Goal: Task Accomplishment & Management: Use online tool/utility

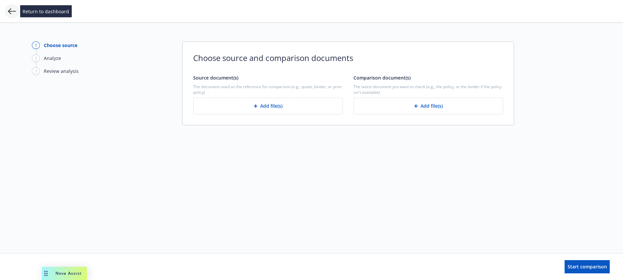
click at [10, 14] on icon at bounding box center [12, 11] width 8 height 8
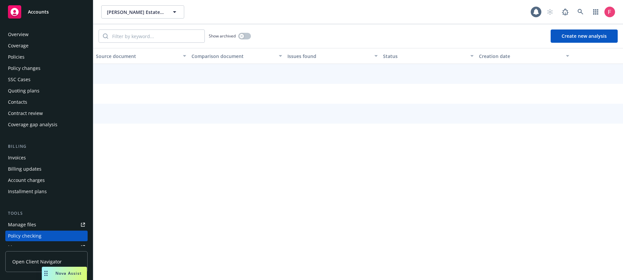
scroll to position [86, 0]
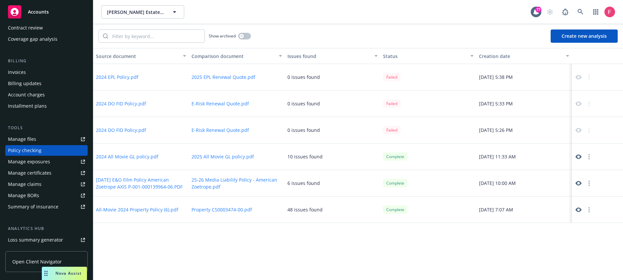
click at [132, 129] on button "2024 DO FID Policy.pdf" at bounding box center [121, 130] width 50 height 7
click at [229, 132] on button "E-Risk Renewal Quote.pdf" at bounding box center [220, 130] width 57 height 7
click at [118, 103] on button "2024 DO FID Policy.pdf" at bounding box center [121, 103] width 50 height 7
click at [120, 75] on button "2024 EPL Policy.pdf" at bounding box center [117, 77] width 42 height 7
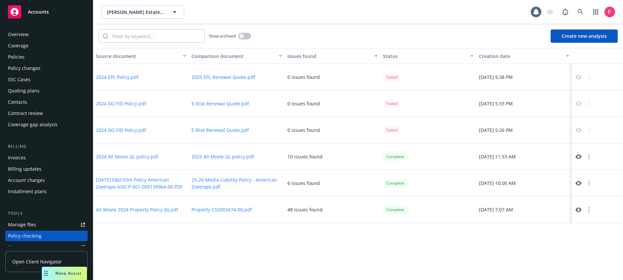
scroll to position [86, 0]
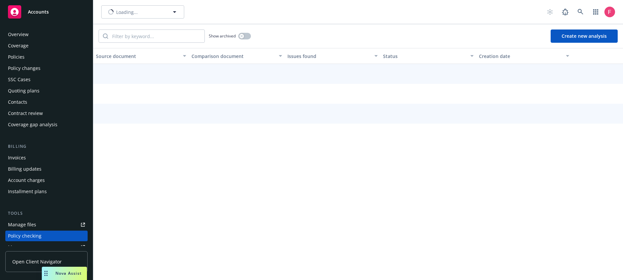
scroll to position [86, 0]
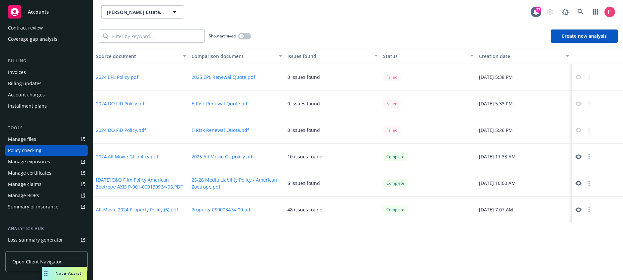
click at [228, 131] on button "E-Risk Renewal Quote.pdf" at bounding box center [220, 130] width 57 height 7
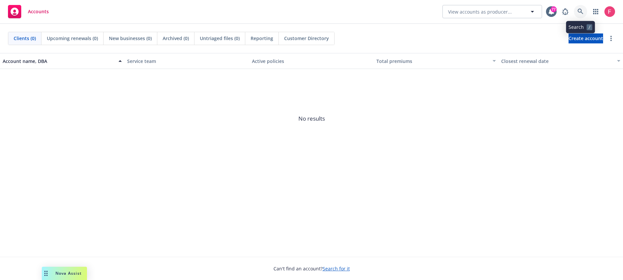
click at [579, 11] on icon at bounding box center [581, 12] width 6 height 6
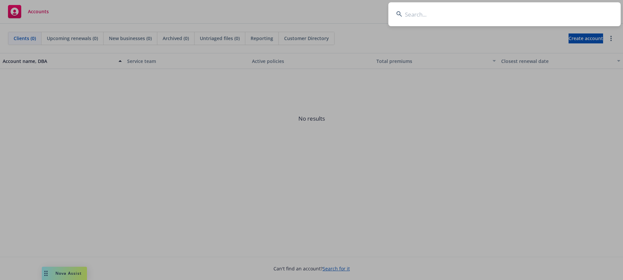
click at [466, 23] on input at bounding box center [504, 14] width 232 height 24
type input "d"
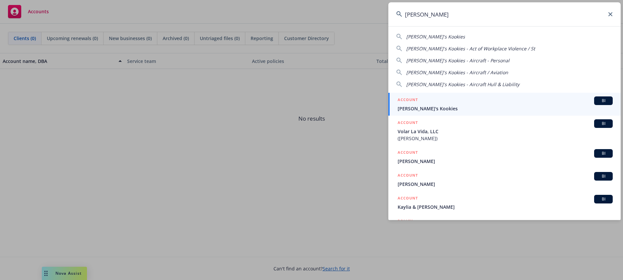
type input "kaylyn"
click at [427, 111] on span "[PERSON_NAME]'s Kookies" at bounding box center [505, 108] width 215 height 7
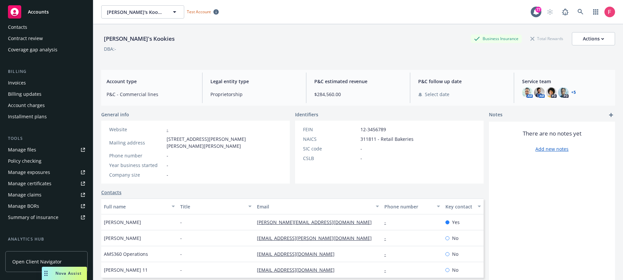
scroll to position [67, 0]
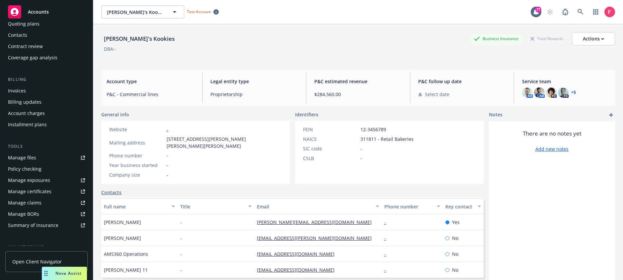
click at [29, 170] on div "Policy checking" at bounding box center [25, 169] width 34 height 11
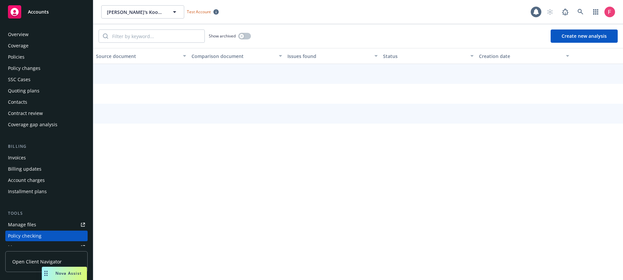
scroll to position [86, 0]
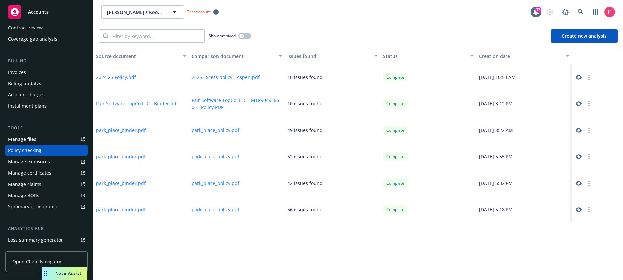
click at [575, 39] on button "Create new analysis" at bounding box center [584, 36] width 67 height 13
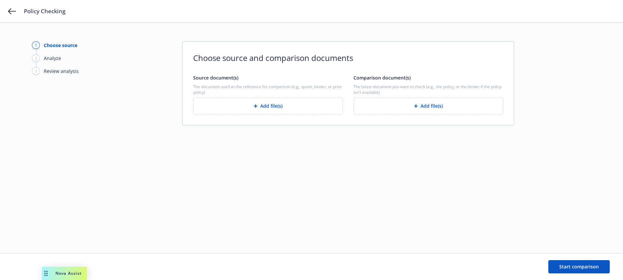
click at [256, 107] on icon "button" at bounding box center [256, 107] width 4 height 4
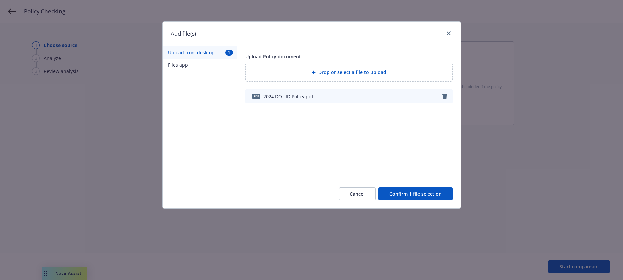
click at [431, 194] on button "Confirm 1 file selection" at bounding box center [415, 194] width 74 height 13
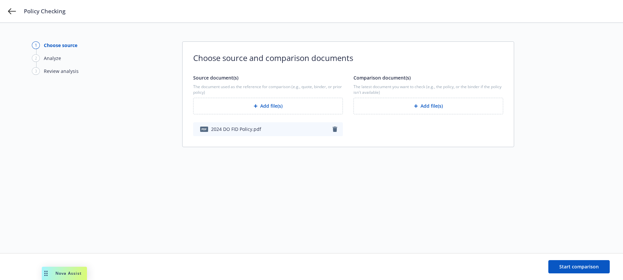
click at [422, 114] on div "Comparison document(s) The latest document you want to check (e.g., the policy,…" at bounding box center [429, 105] width 150 height 62
click at [423, 112] on button "Add file(s)" at bounding box center [429, 106] width 150 height 17
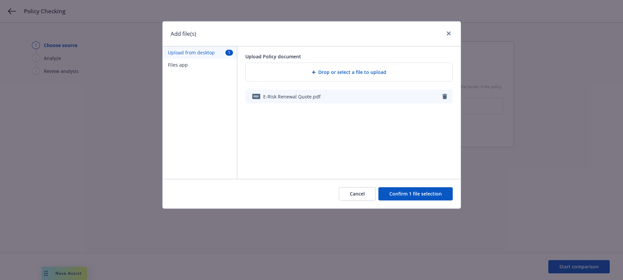
click at [433, 192] on button "Confirm 1 file selection" at bounding box center [415, 194] width 74 height 13
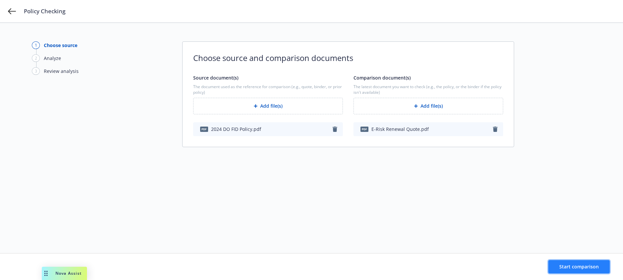
click at [571, 267] on span "Start comparison" at bounding box center [579, 267] width 40 height 6
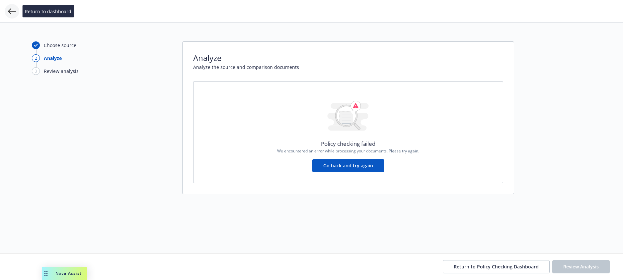
click at [13, 12] on icon at bounding box center [12, 11] width 8 height 8
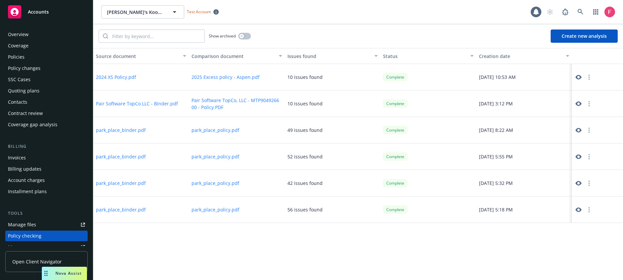
scroll to position [86, 0]
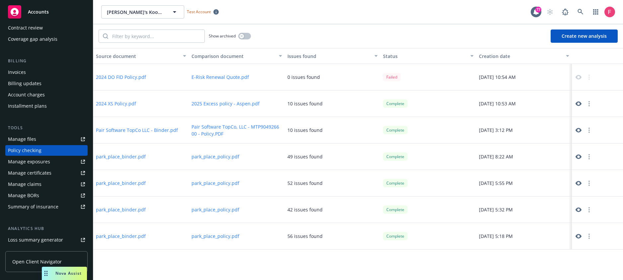
click at [573, 40] on button "Create new analysis" at bounding box center [584, 36] width 67 height 13
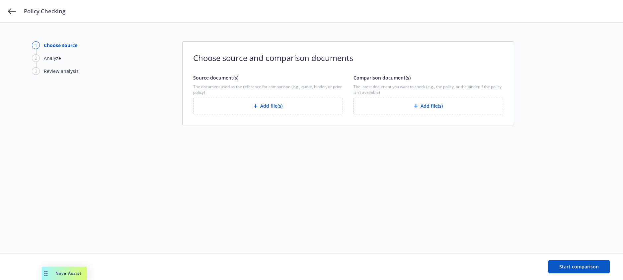
click at [307, 110] on button "Add file(s)" at bounding box center [268, 106] width 150 height 17
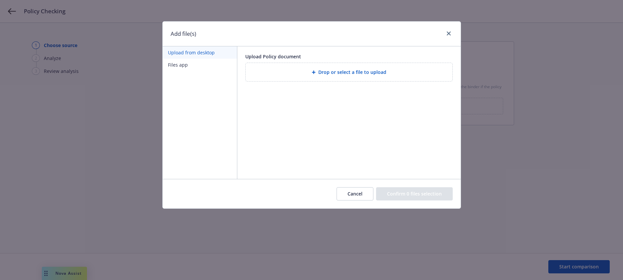
click at [346, 74] on span "Drop or select a file to upload" at bounding box center [352, 72] width 68 height 7
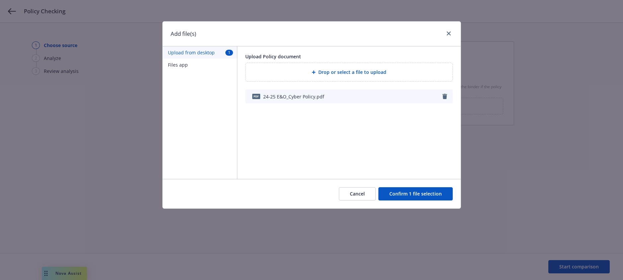
drag, startPoint x: 420, startPoint y: 196, endPoint x: 418, endPoint y: 194, distance: 3.5
click at [420, 196] on button "Confirm 1 file selection" at bounding box center [415, 194] width 74 height 13
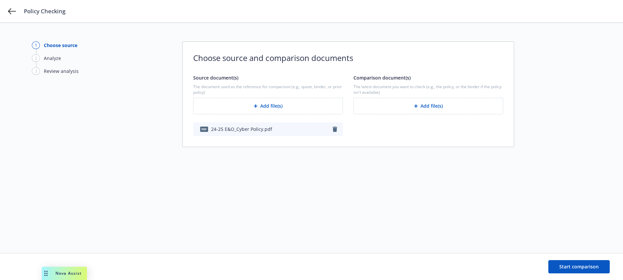
click at [424, 107] on button "Add file(s)" at bounding box center [429, 106] width 150 height 17
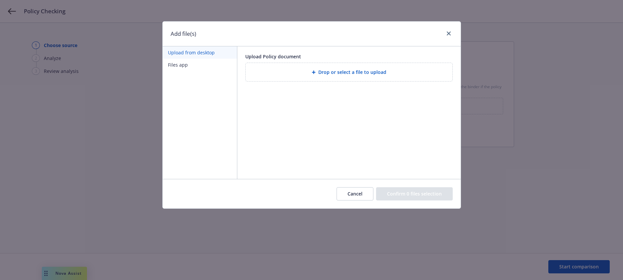
click at [309, 74] on div "Drop or select a file to upload" at bounding box center [349, 72] width 196 height 8
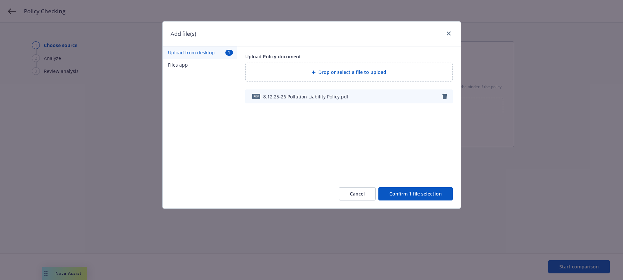
drag, startPoint x: 445, startPoint y: 192, endPoint x: 448, endPoint y: 196, distance: 4.9
click at [445, 193] on button "Confirm 1 file selection" at bounding box center [415, 194] width 74 height 13
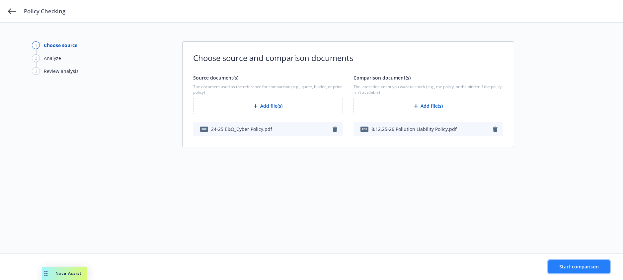
click at [590, 269] on span "Start comparison" at bounding box center [579, 267] width 40 height 6
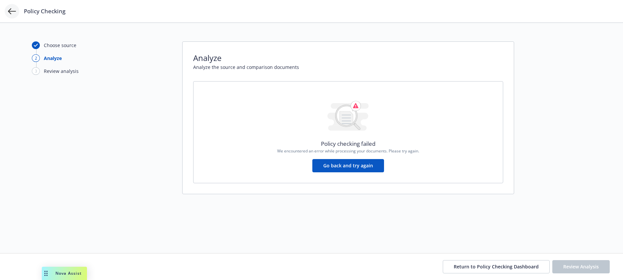
click at [8, 11] on icon at bounding box center [12, 11] width 8 height 8
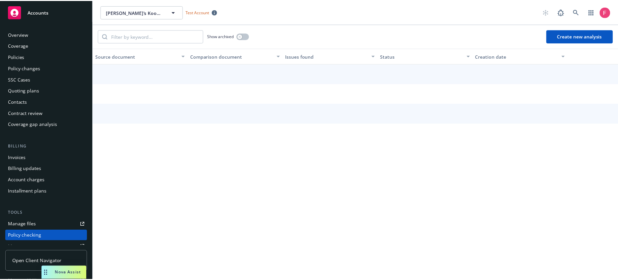
scroll to position [86, 0]
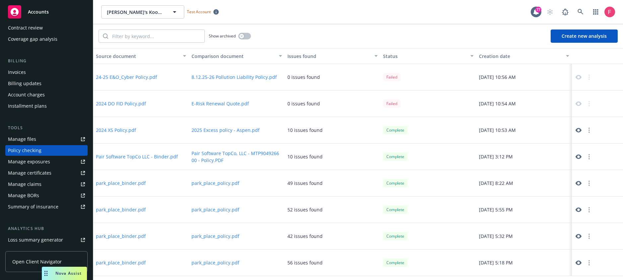
click at [37, 38] on div "Coverage gap analysis" at bounding box center [32, 39] width 49 height 11
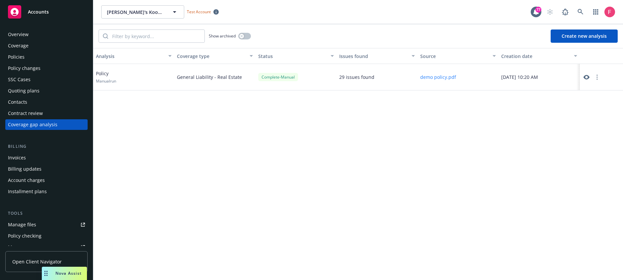
click at [581, 30] on button "Create new analysis" at bounding box center [584, 36] width 67 height 13
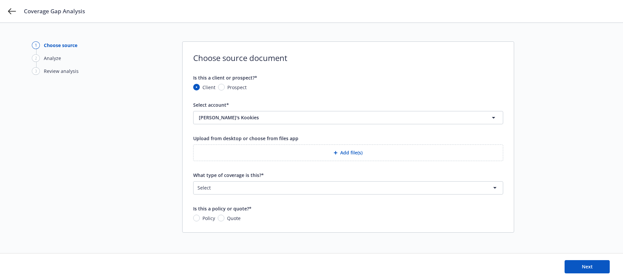
click at [329, 153] on button "Add file(s)" at bounding box center [348, 153] width 310 height 17
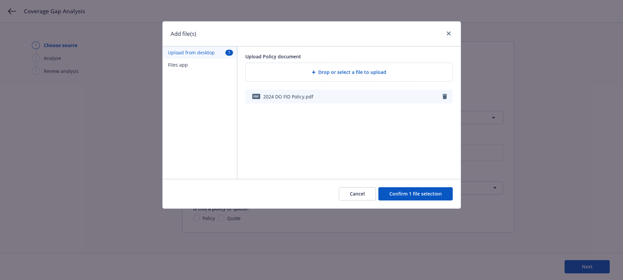
click at [413, 190] on button "Confirm 1 file selection" at bounding box center [415, 194] width 74 height 13
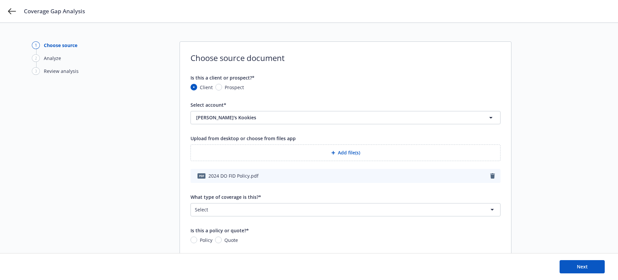
click at [305, 209] on html "Coverage Gap Analysis 1 Choose source 2 Analyze 3 Review analysis Choose source…" at bounding box center [309, 140] width 618 height 280
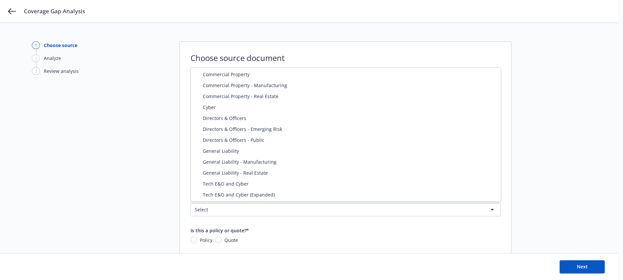
select select "DIRECTORS_AND_OFFICERS"
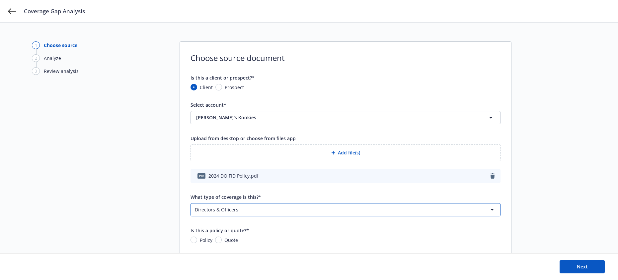
scroll to position [20, 0]
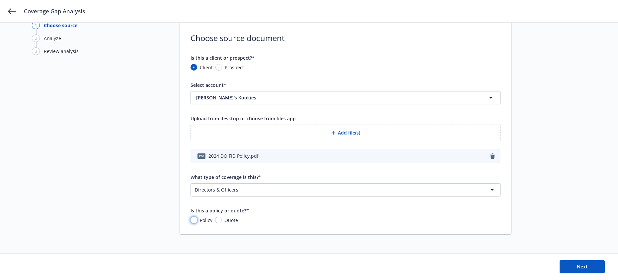
click at [195, 219] on input "Policy" at bounding box center [194, 220] width 7 height 7
radio input "true"
click at [588, 270] on button "Next" at bounding box center [582, 267] width 45 height 13
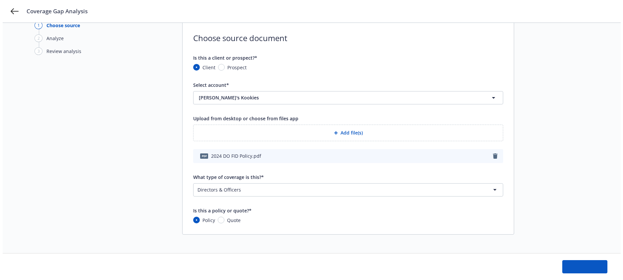
scroll to position [0, 0]
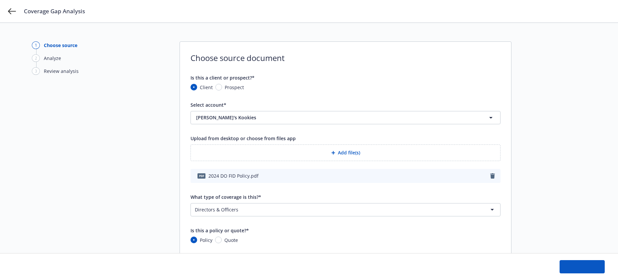
click at [16, 10] on div "Coverage Gap Analysis" at bounding box center [309, 11] width 618 height 23
click at [13, 12] on icon at bounding box center [12, 11] width 8 height 8
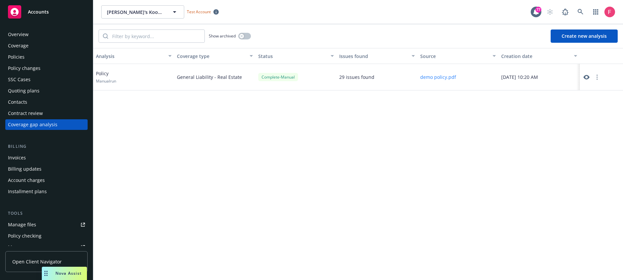
click at [573, 38] on button "Create new analysis" at bounding box center [584, 36] width 67 height 13
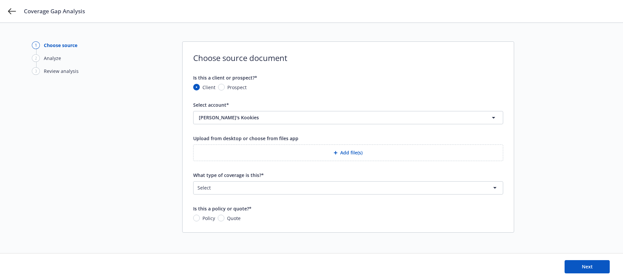
click at [293, 152] on button "Add file(s)" at bounding box center [348, 153] width 310 height 17
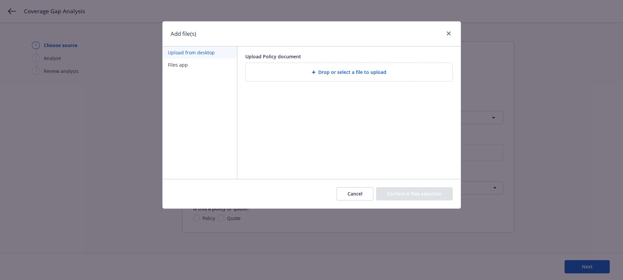
click at [320, 75] on span "Drop or select a file to upload" at bounding box center [352, 72] width 68 height 7
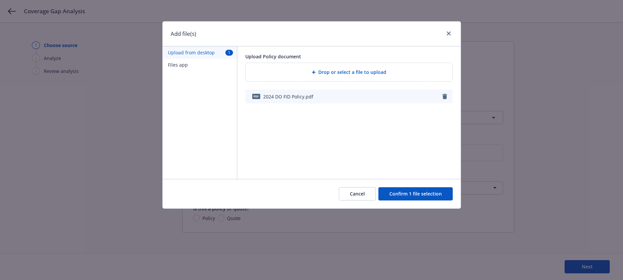
drag, startPoint x: 413, startPoint y: 194, endPoint x: 429, endPoint y: 196, distance: 16.7
click at [413, 194] on button "Confirm 1 file selection" at bounding box center [415, 194] width 74 height 13
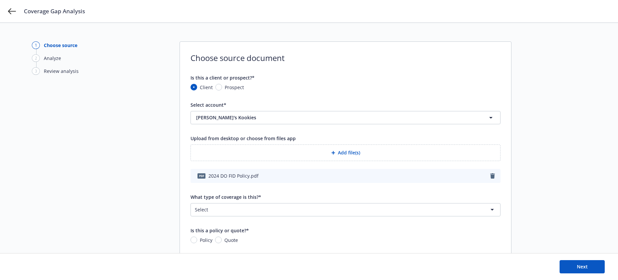
click at [275, 213] on html "Coverage Gap Analysis 1 Choose source 2 Analyze 3 Review analysis Choose source…" at bounding box center [309, 140] width 618 height 280
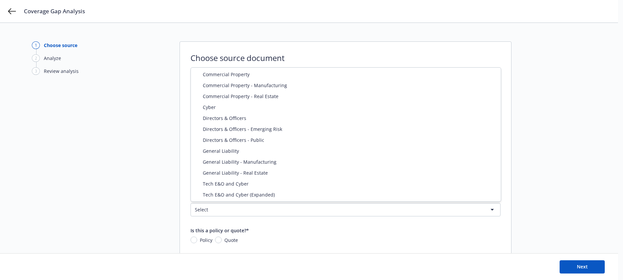
select select "DIRECTORS_AND_OFFICERS"
drag, startPoint x: 220, startPoint y: 119, endPoint x: 219, endPoint y: 123, distance: 3.7
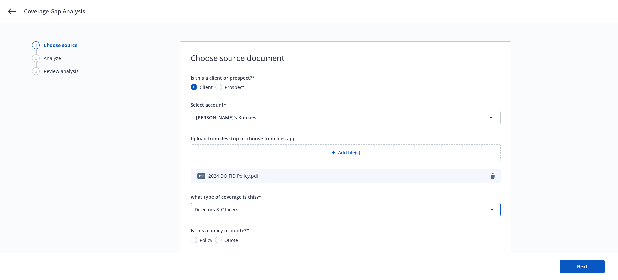
scroll to position [20, 0]
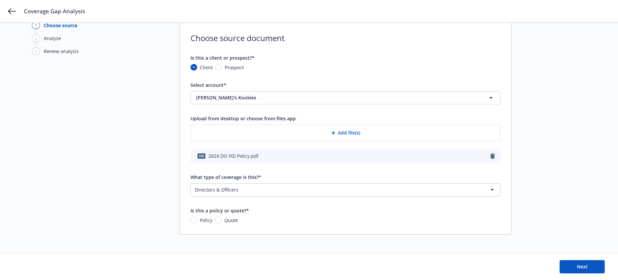
click at [205, 219] on span "Policy" at bounding box center [206, 220] width 13 height 7
click at [197, 219] on input "Policy" at bounding box center [194, 220] width 7 height 7
radio input "true"
click at [576, 267] on button "Next" at bounding box center [582, 267] width 45 height 13
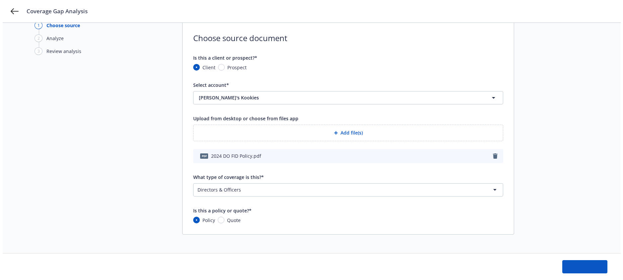
scroll to position [0, 0]
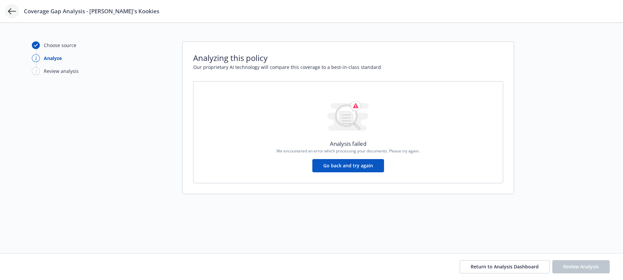
click at [13, 8] on icon at bounding box center [12, 11] width 8 height 8
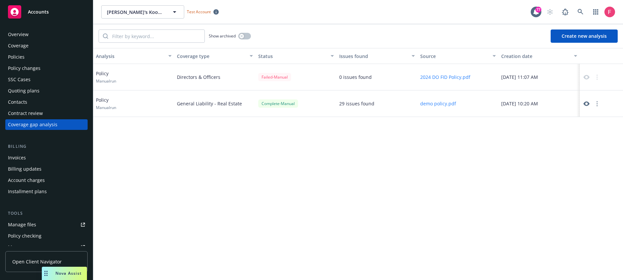
click at [28, 114] on div "Contract review" at bounding box center [25, 113] width 35 height 11
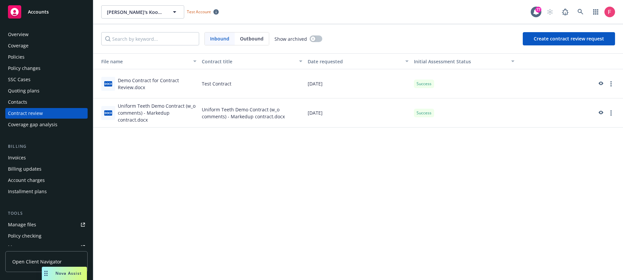
click at [161, 108] on div "Uniform Teeth Demo Contract (w_o comments) - Markedup contract.docx" at bounding box center [157, 113] width 79 height 21
click at [603, 113] on icon "preview" at bounding box center [601, 113] width 5 height 4
click at [146, 117] on div "Uniform Teeth Demo Contract (w_o comments) - Markedup contract.docx" at bounding box center [157, 113] width 79 height 21
click at [230, 110] on div "Uniform Teeth Demo Contract (w_o comments) - Markedup contract.docx" at bounding box center [252, 113] width 106 height 29
click at [614, 115] on link "more" at bounding box center [611, 113] width 8 height 8
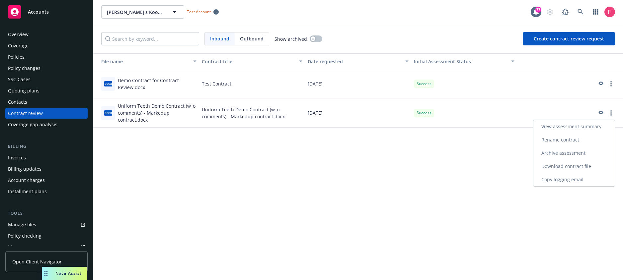
click at [588, 167] on link "Download contract file" at bounding box center [573, 166] width 81 height 13
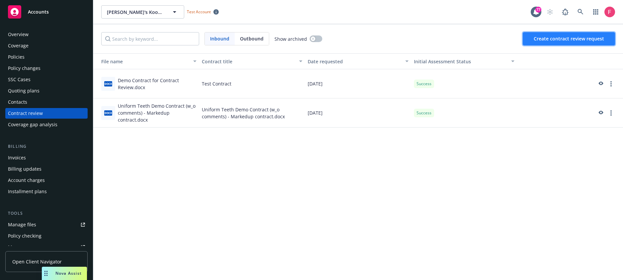
click at [573, 44] on button "Create contract review request" at bounding box center [569, 38] width 92 height 13
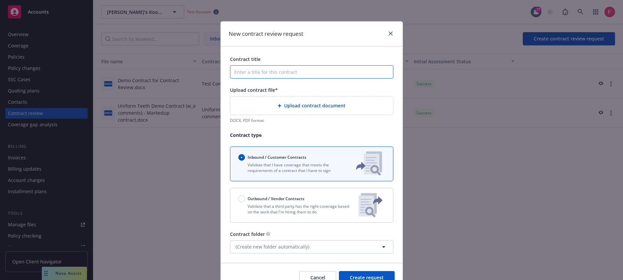
click at [291, 74] on input "Contract title" at bounding box center [311, 71] width 163 height 13
type input "test"
click at [285, 101] on div "Upload contract document" at bounding box center [311, 106] width 163 height 18
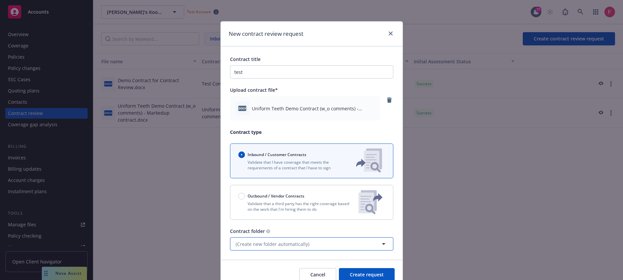
click at [314, 245] on button "(Create new folder automatically)" at bounding box center [311, 244] width 163 height 13
click at [346, 254] on div "Contract title test Upload contract file* docx Uniform Teeth Demo Contract (w_o…" at bounding box center [312, 153] width 182 height 214
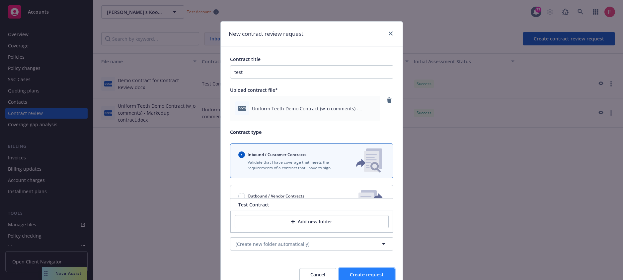
click at [367, 273] on span "Create request" at bounding box center [367, 275] width 34 height 6
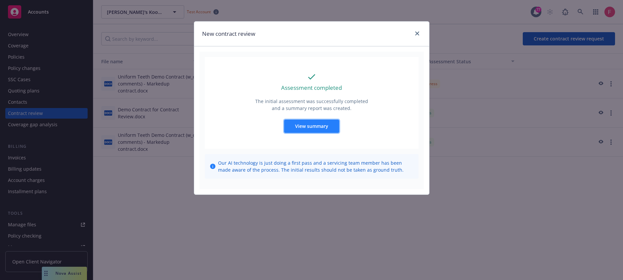
click at [316, 127] on span "View summary" at bounding box center [311, 126] width 33 height 6
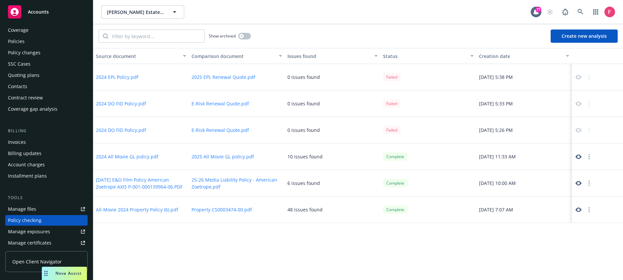
scroll to position [10, 0]
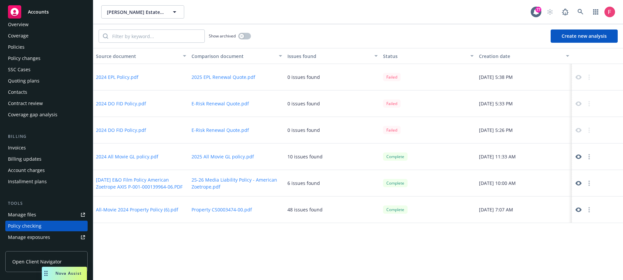
click at [38, 104] on div "Contract review" at bounding box center [25, 103] width 35 height 11
